Goal: Task Accomplishment & Management: Use online tool/utility

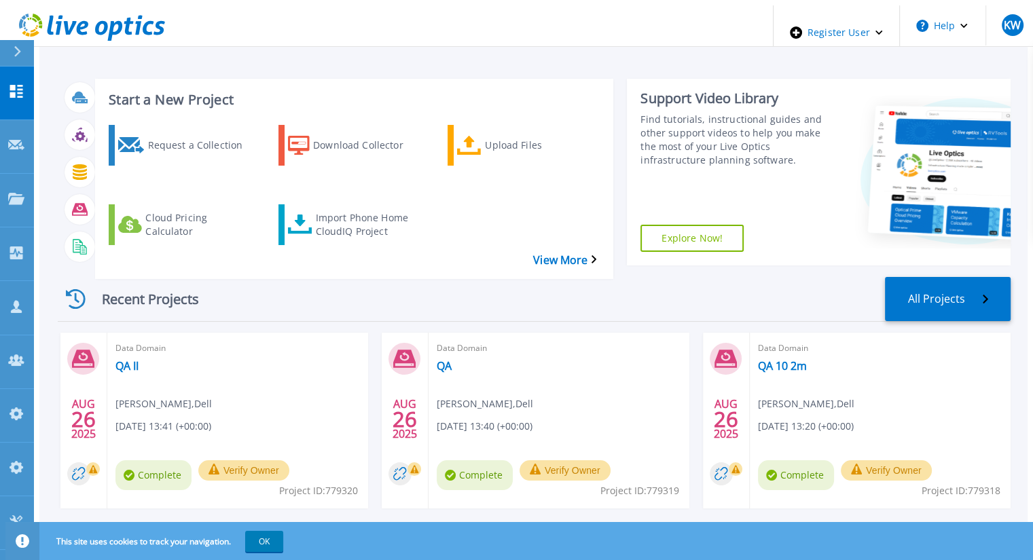
click at [521, 104] on div "Start a New Project Request a Collection Download Collector Upload Files Cloud …" at bounding box center [354, 179] width 518 height 200
click at [316, 208] on div "Import Phone Home CloudIQ Project" at bounding box center [369, 225] width 109 height 34
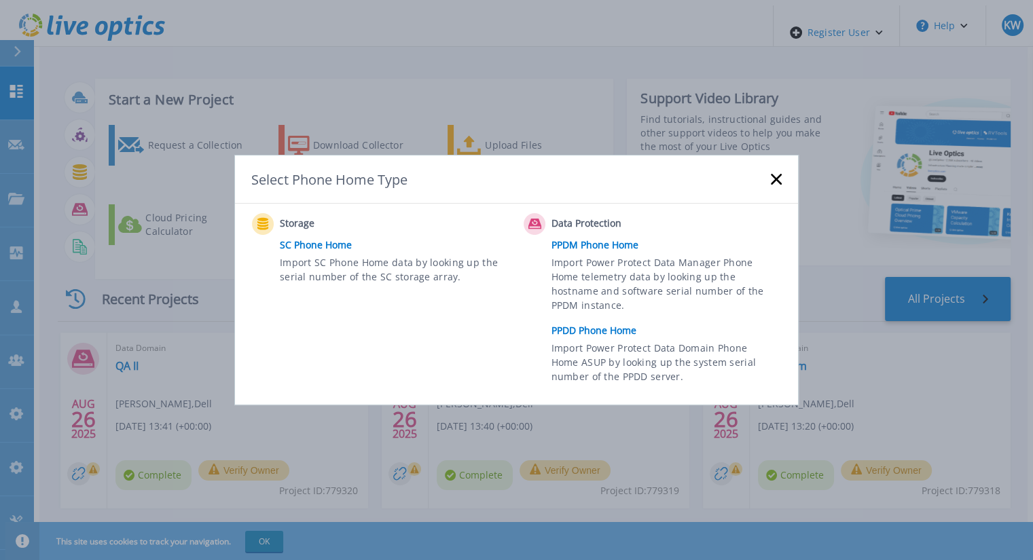
click at [623, 332] on link "PPDD Phone Home" at bounding box center [669, 331] width 237 height 20
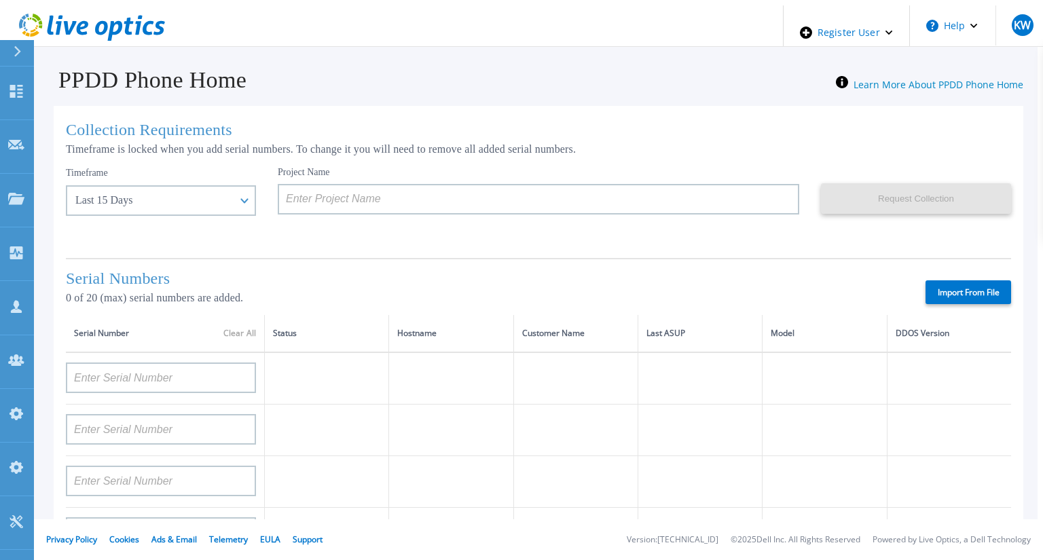
click at [954, 280] on label "Import From File" at bounding box center [969, 292] width 86 height 24
click at [0, 0] on input "Import From File" at bounding box center [0, 0] width 0 height 0
type input "APM00211700095"
type input "APX00232503747"
type input "APM00214914093"
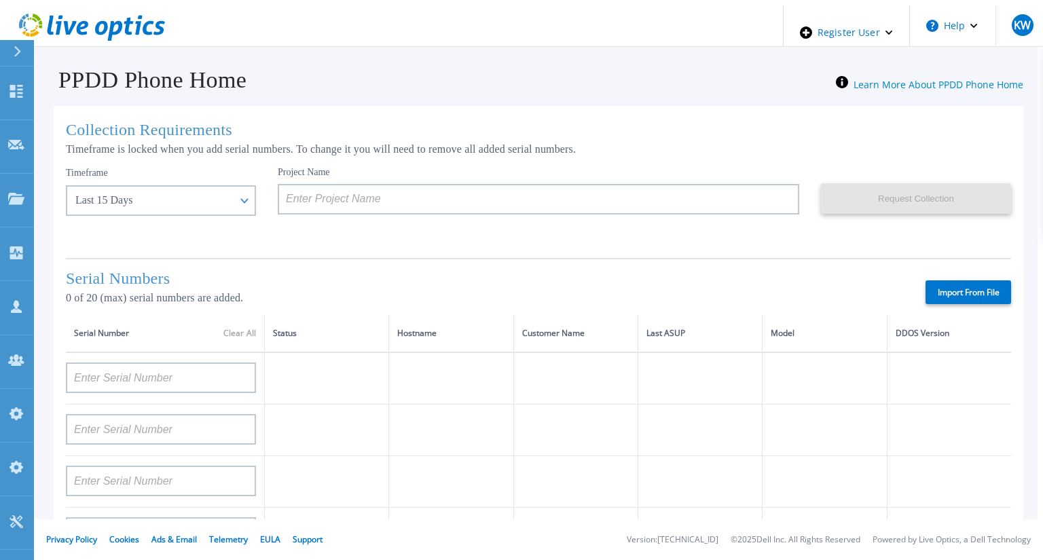
type input "APM00171836329"
type input "APM00212026971"
type input "APM00214914094"
type input "APX00234502218"
type input "APM00212018359"
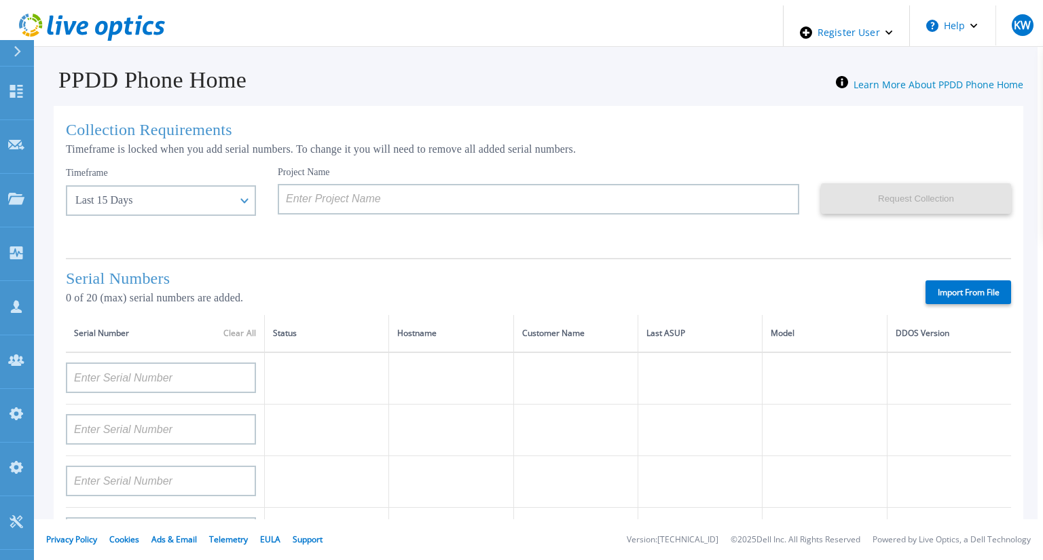
type input "APX00232503745"
type input "APX00232503743"
type input "APM00202011675"
type input "APM00212517749"
type input "APX00232503742"
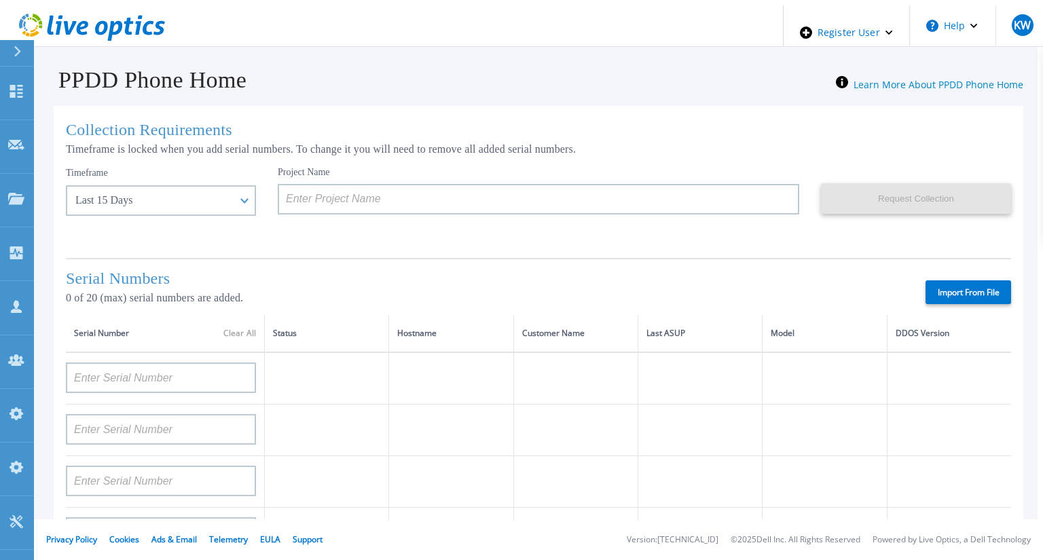
type input "APM00212702822"
type input "APM00212610953"
type input "APM00202614668"
type input "APM00212613652"
type input "APX00222101185"
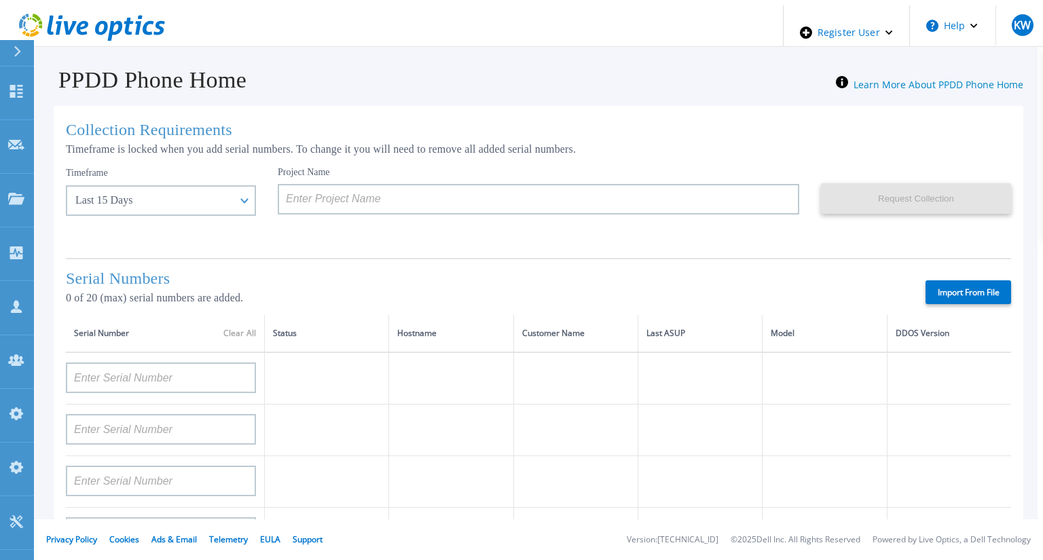
type input "AUDVUX6XJHDJFE"
type input "APM00133543104"
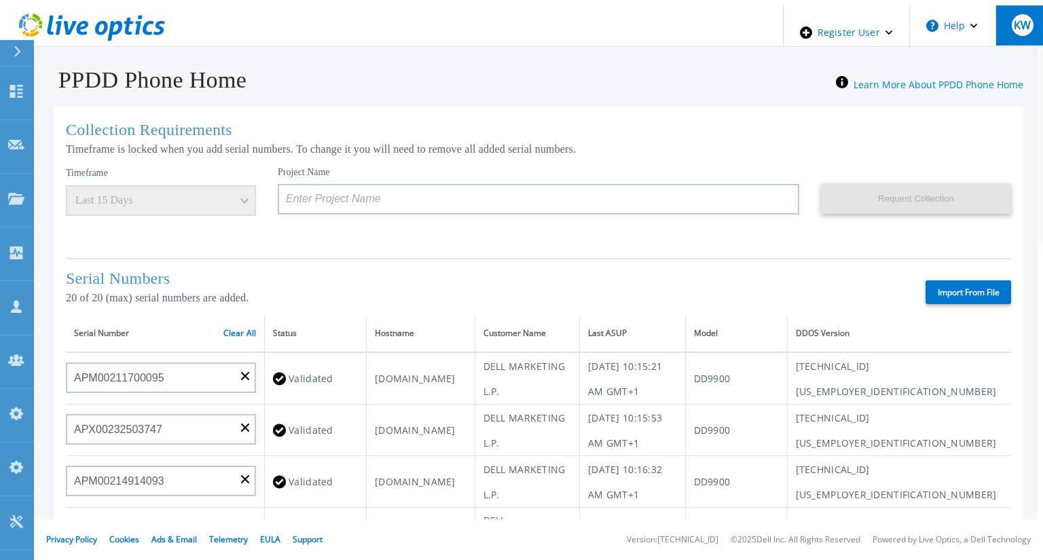
click at [1014, 20] on span "KW" at bounding box center [1022, 25] width 17 height 11
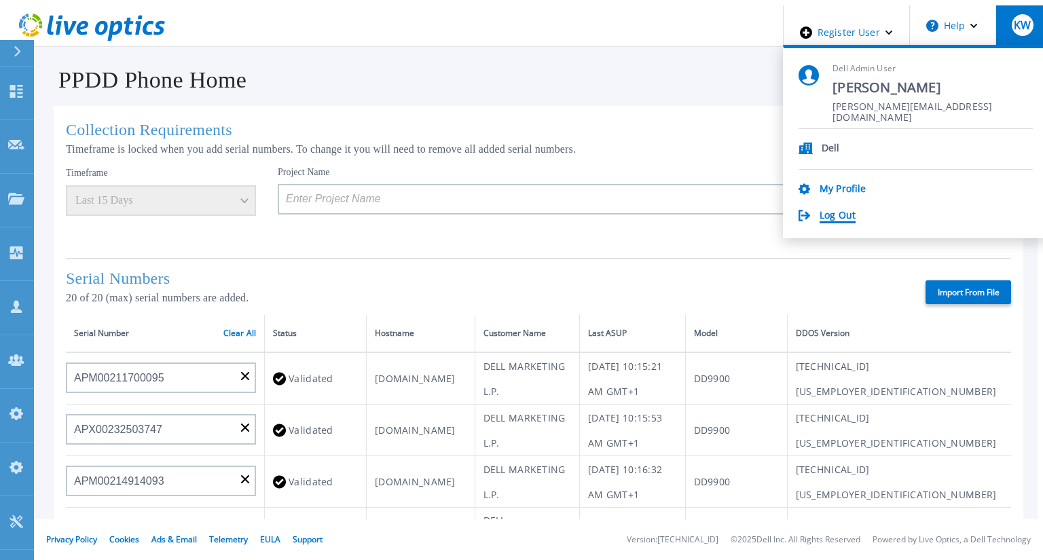
click at [856, 210] on link "Log Out" at bounding box center [838, 216] width 36 height 13
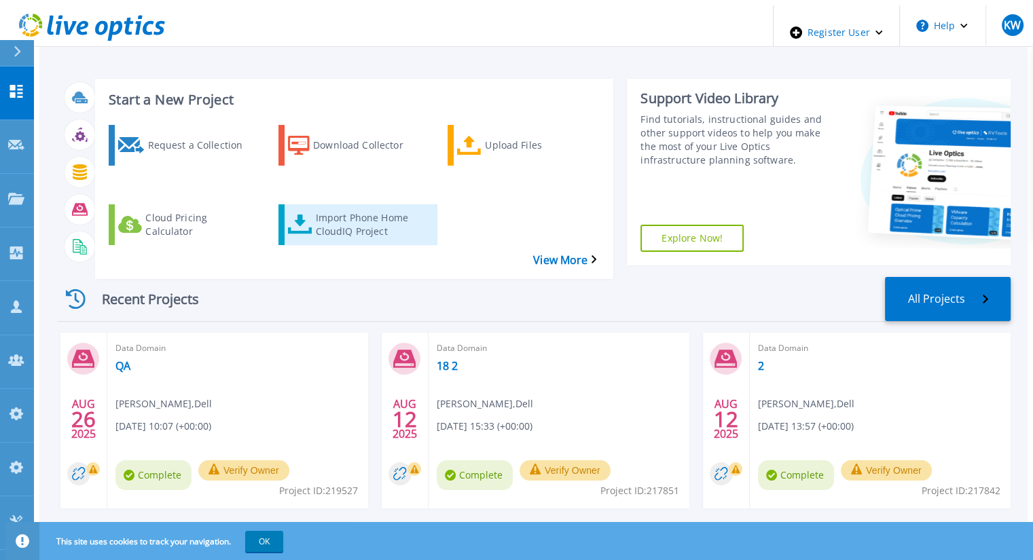
click at [331, 208] on div "Import Phone Home CloudIQ Project" at bounding box center [369, 225] width 109 height 34
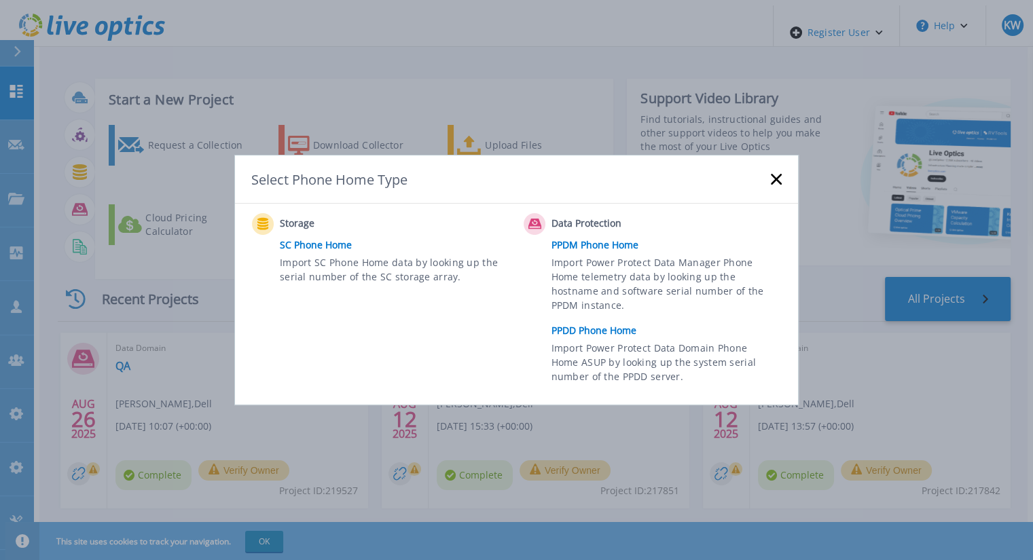
click at [606, 330] on link "PPDD Phone Home" at bounding box center [669, 331] width 237 height 20
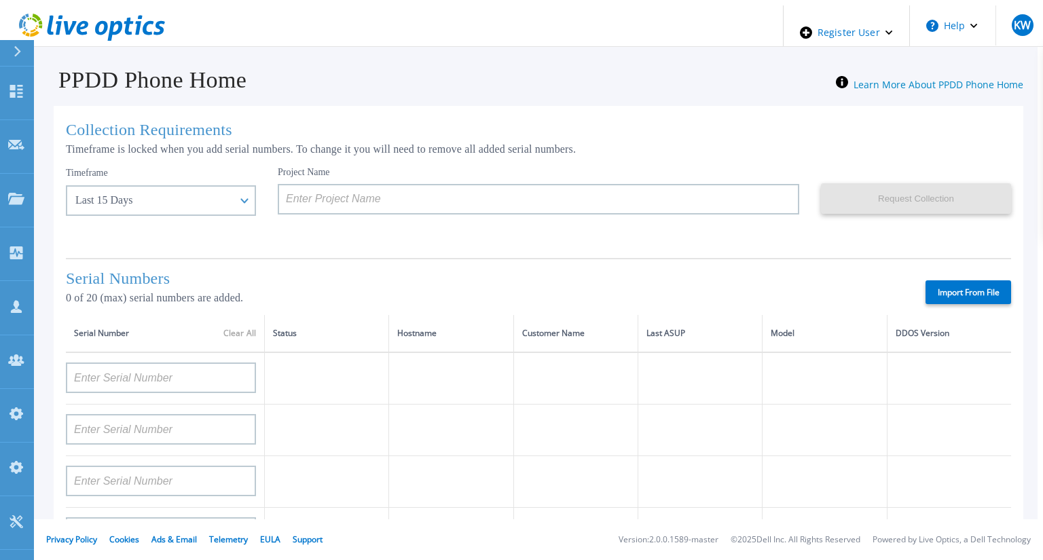
click at [946, 280] on label "Import From File" at bounding box center [969, 292] width 86 height 24
click at [0, 0] on input "Import From File" at bounding box center [0, 0] width 0 height 0
type input "APM00211700095"
type input "APX00232503747"
type input "APM00214914093"
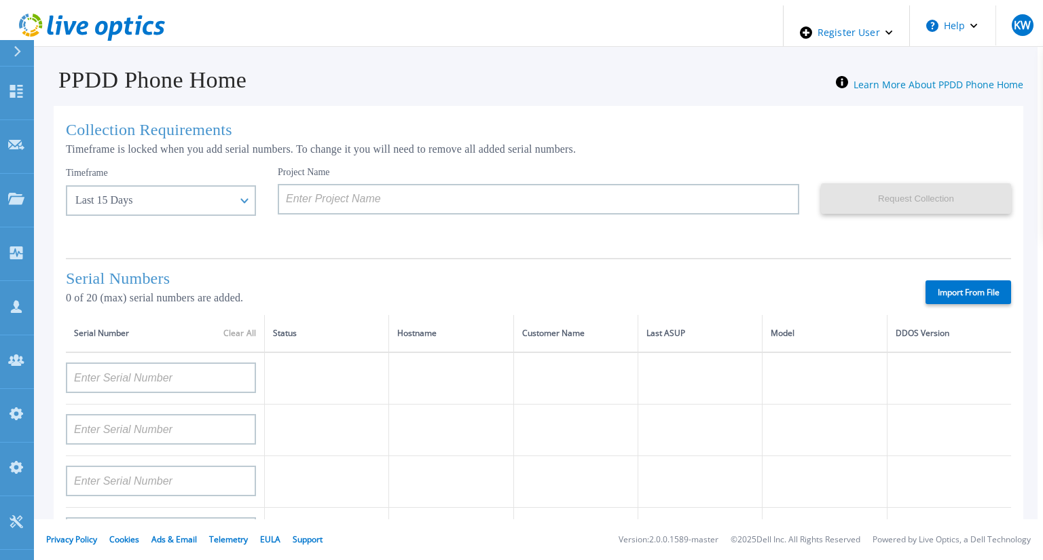
type input "APM00171836329"
type input "APM00212026971"
type input "APM00214914094"
type input "APX00234502218"
type input "APM00212018359"
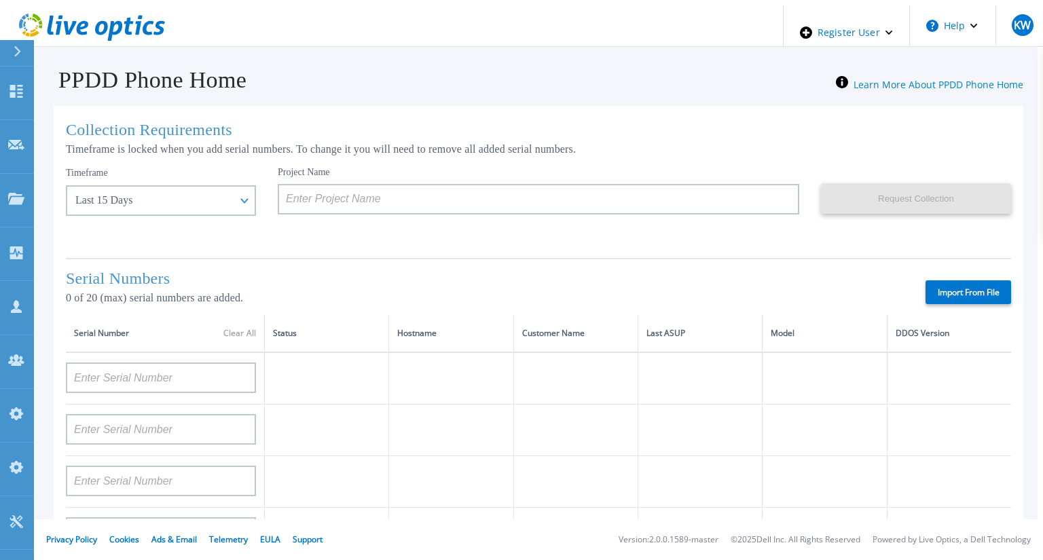
type input "APX00232503745"
type input "APX00232503743"
type input "APM00202011675"
type input "APM00212517749"
type input "APX00232503742"
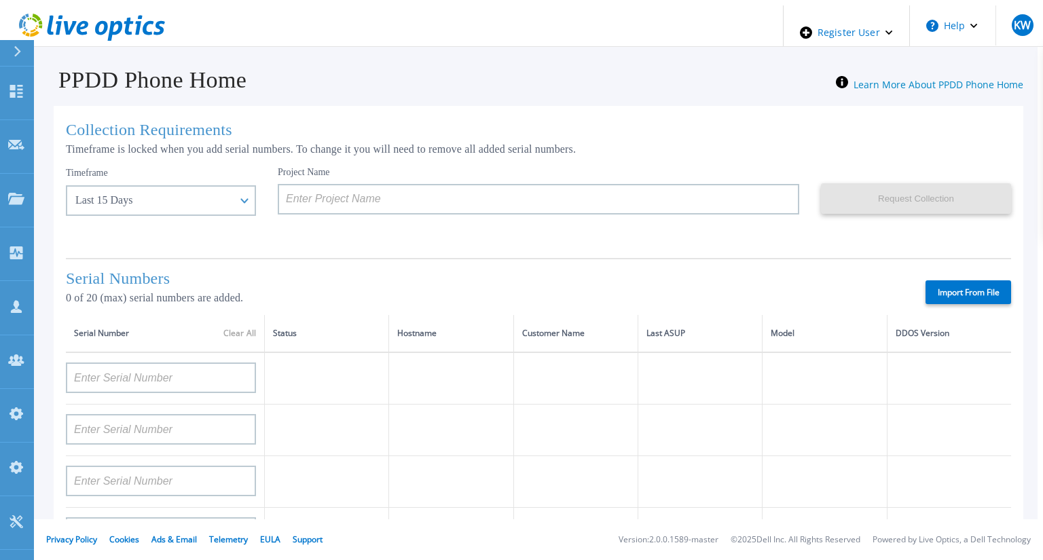
type input "APM00212702822"
type input "APM00212610953"
type input "APM00202614668"
type input "APM00212613652"
type input "APX00222101185"
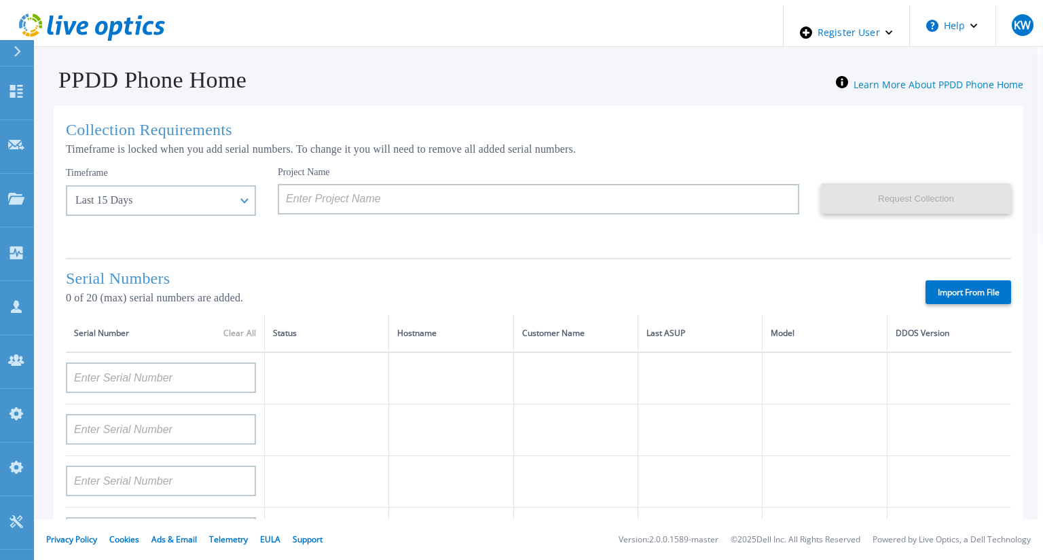
type input "AUDVUX6XJHDJFE"
type input "APM00133543104"
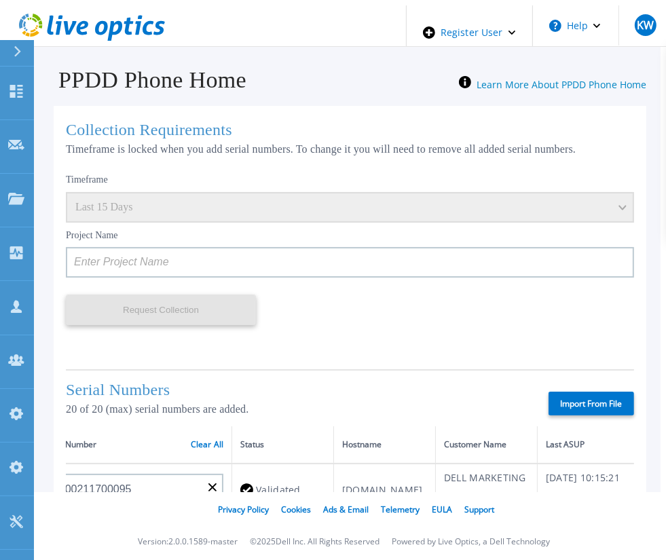
click at [578, 392] on label "Import From File" at bounding box center [592, 404] width 86 height 24
click at [0, 0] on input "Import From File" at bounding box center [0, 0] width 0 height 0
type input "APM00211700095"
type input "APX00232503747"
type input "APM00214914093"
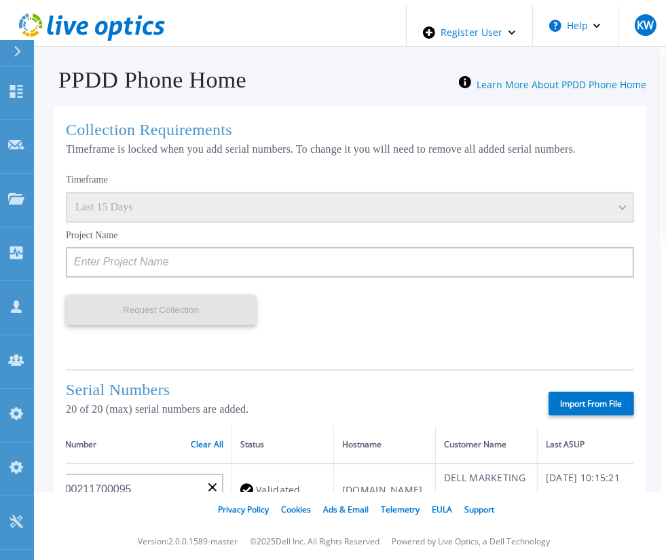
type input "APM00171836329"
type input "APM00212026971"
type input "APM00214914094"
type input "APX00234502218"
type input "APM00212018359"
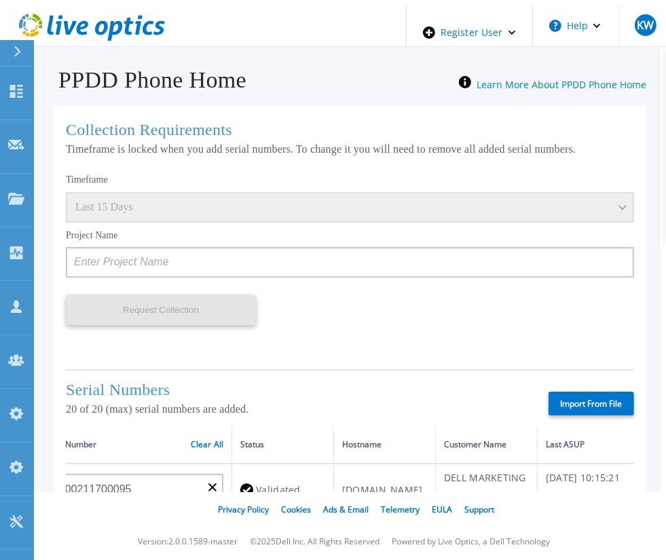
type input "APX00232503745"
type input "APX00232503743"
type input "APM00202011675"
type input "APM00212517749"
type input "APX00232503742"
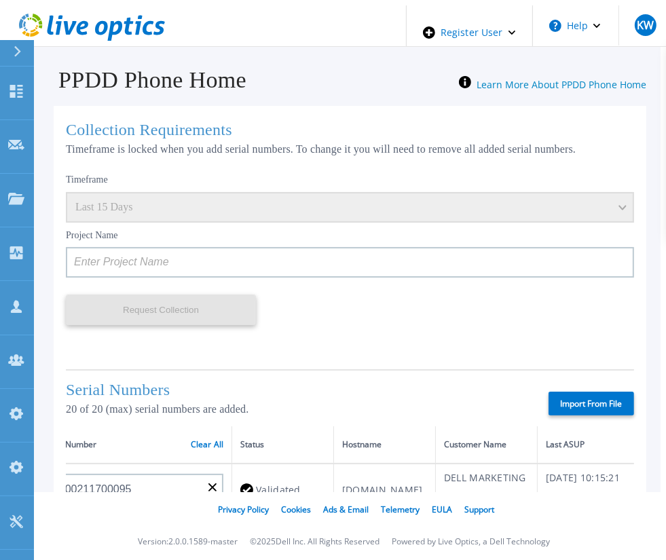
type input "APM00212702822"
type input "APM00212610953"
type input "APM00202614668"
type input "APM00212613652"
type input "APX00222101185"
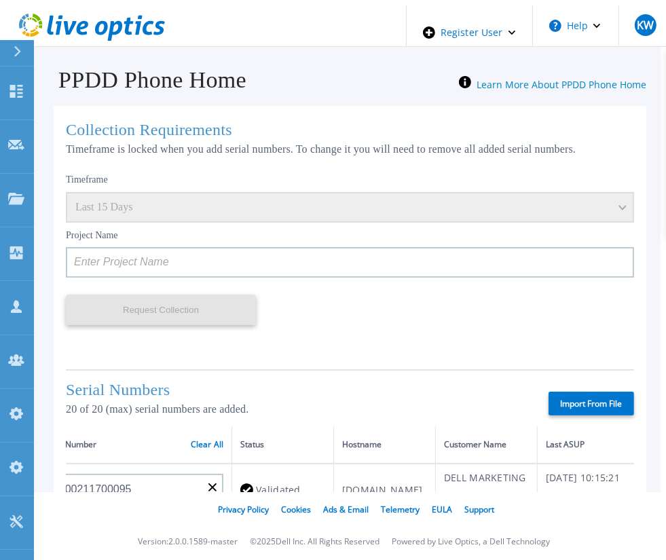
type input "AUDVUX6XJHDJFE"
type input "APM00133543104"
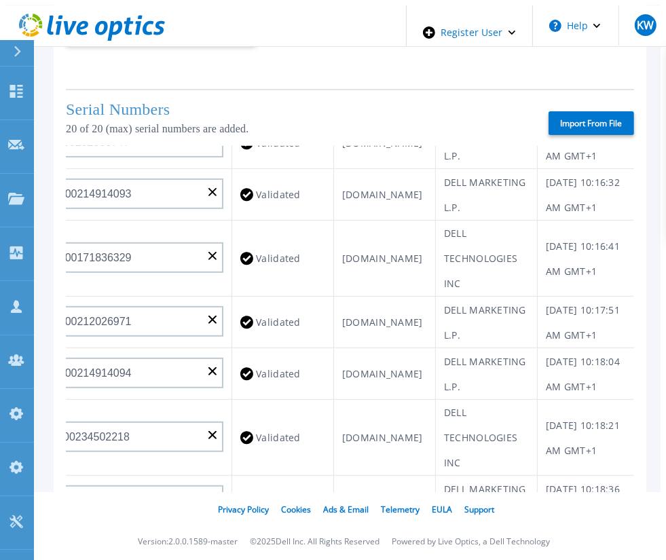
scroll to position [0, 33]
